Goal: Task Accomplishment & Management: Use online tool/utility

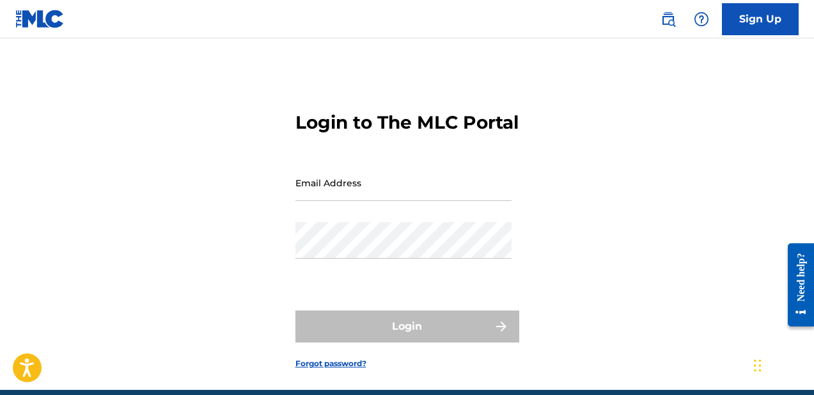
click at [319, 201] on input "Email Address" at bounding box center [404, 182] width 216 height 36
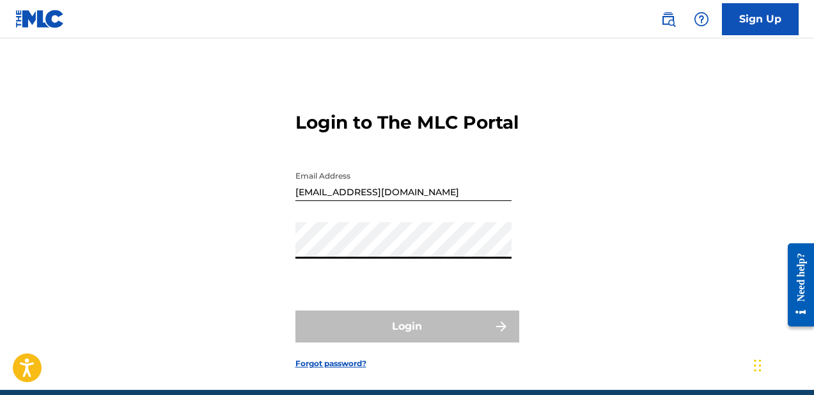
type input "[EMAIL_ADDRESS][DOMAIN_NAME]"
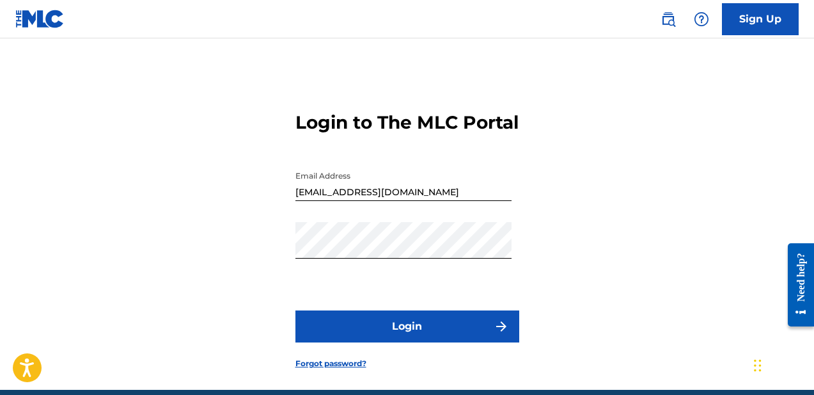
click at [404, 342] on button "Login" at bounding box center [408, 326] width 224 height 32
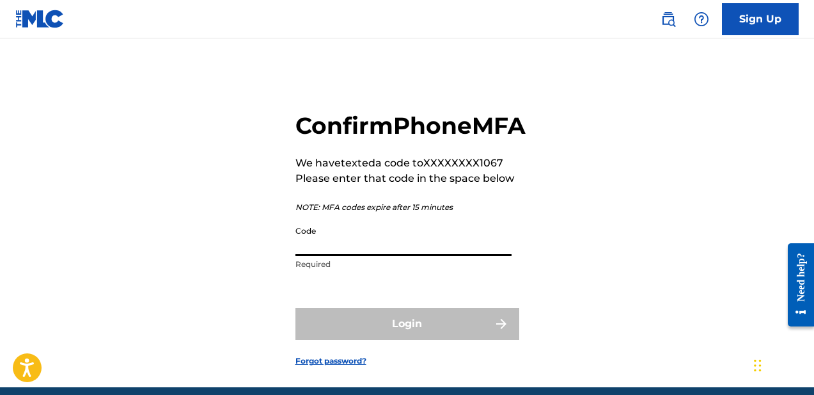
click at [348, 256] on input "Code" at bounding box center [404, 237] width 216 height 36
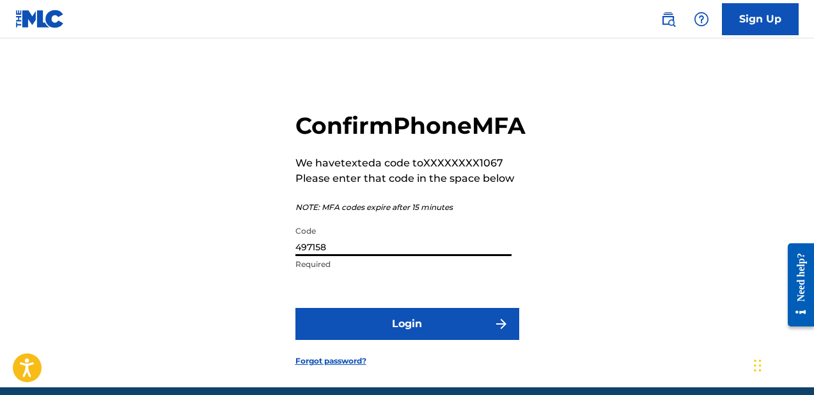
type input "497158"
click at [373, 340] on button "Login" at bounding box center [408, 324] width 224 height 32
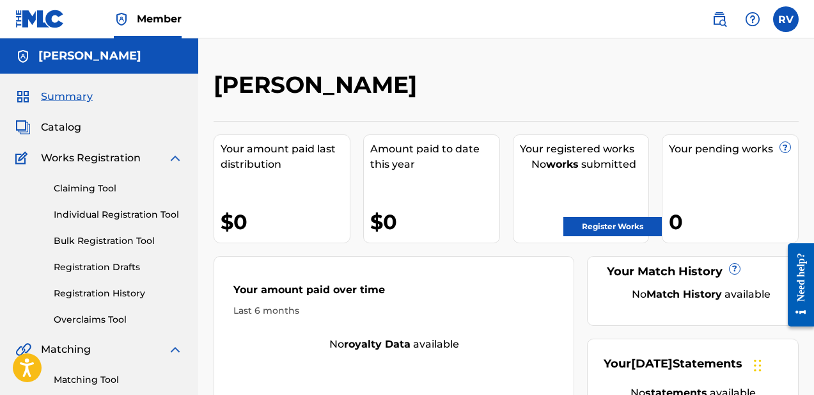
click at [61, 245] on link "Bulk Registration Tool" at bounding box center [118, 240] width 129 height 13
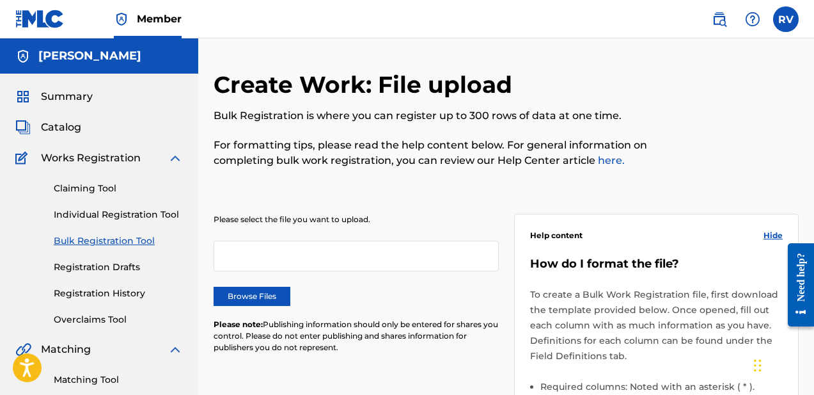
click at [255, 262] on div at bounding box center [356, 256] width 285 height 31
click at [251, 241] on div at bounding box center [356, 256] width 285 height 31
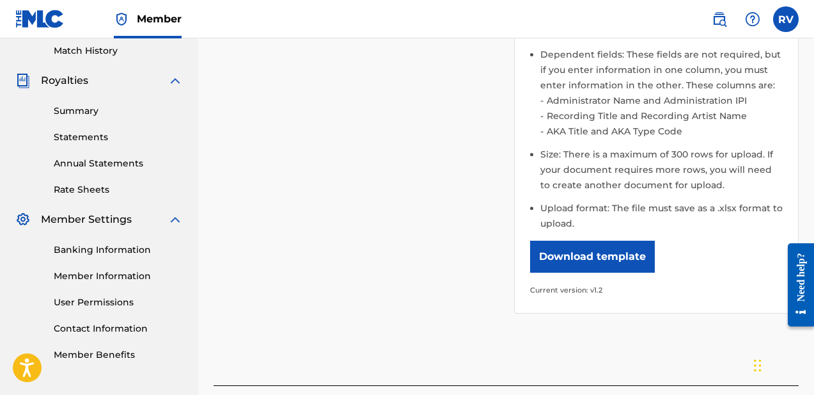
scroll to position [413, 0]
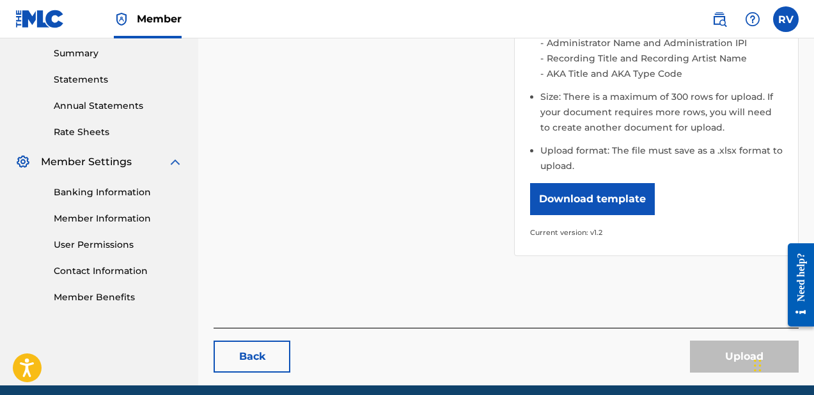
click at [582, 201] on button "Download template" at bounding box center [592, 199] width 125 height 32
